Goal: Transaction & Acquisition: Purchase product/service

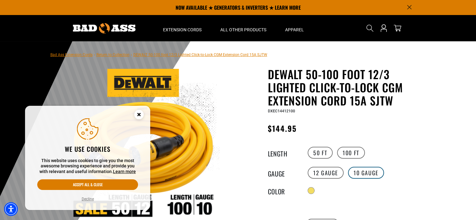
click at [365, 174] on label "10 Gauge" at bounding box center [366, 173] width 36 height 12
click at [363, 171] on label "10 Gauge" at bounding box center [366, 173] width 36 height 12
click at [226, 109] on main-product-gallery "1 of 9" at bounding box center [144, 189] width 178 height 242
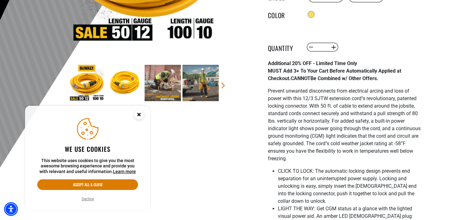
scroll to position [188, 0]
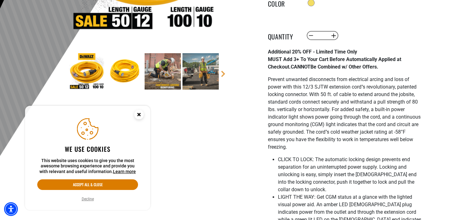
click at [140, 114] on circle "Close this option" at bounding box center [138, 114] width 9 height 9
